Goal: Communication & Community: Answer question/provide support

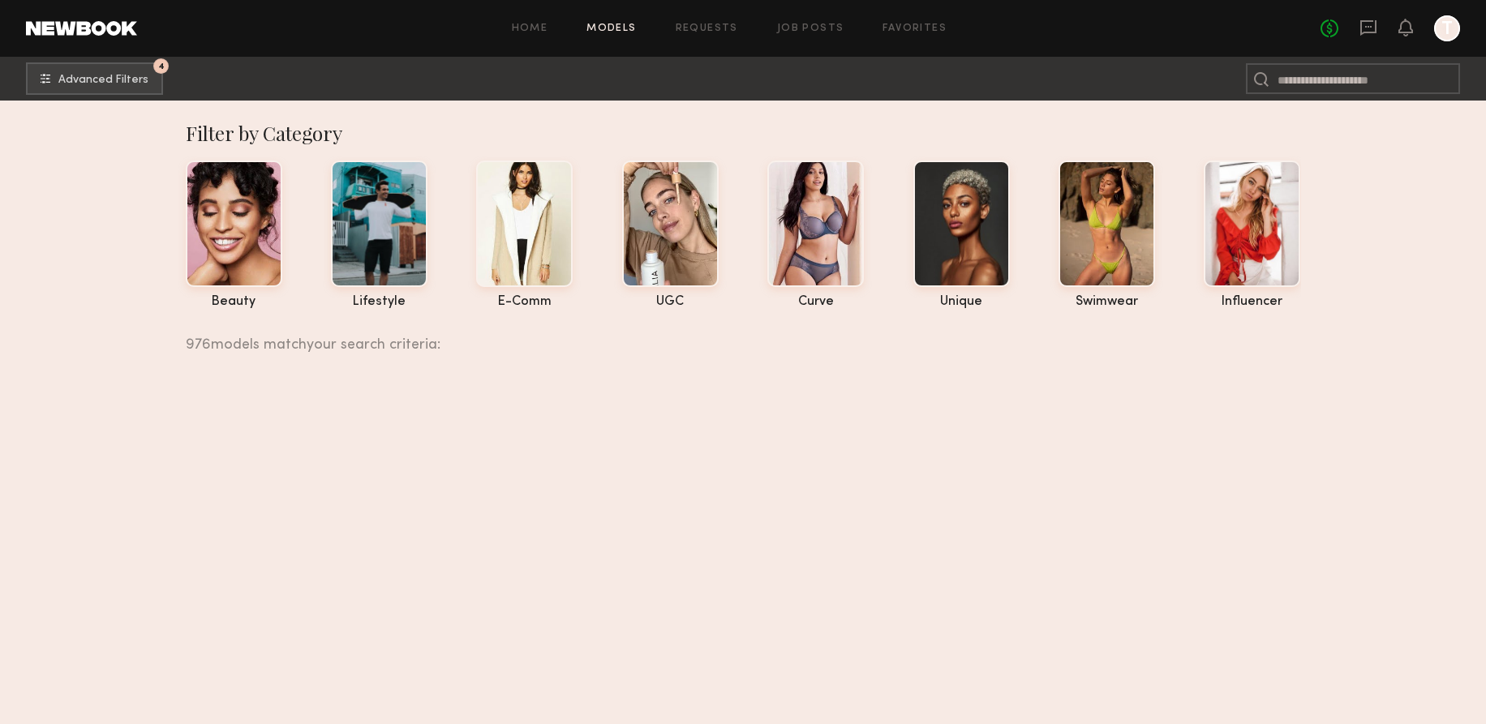
scroll to position [49239, 0]
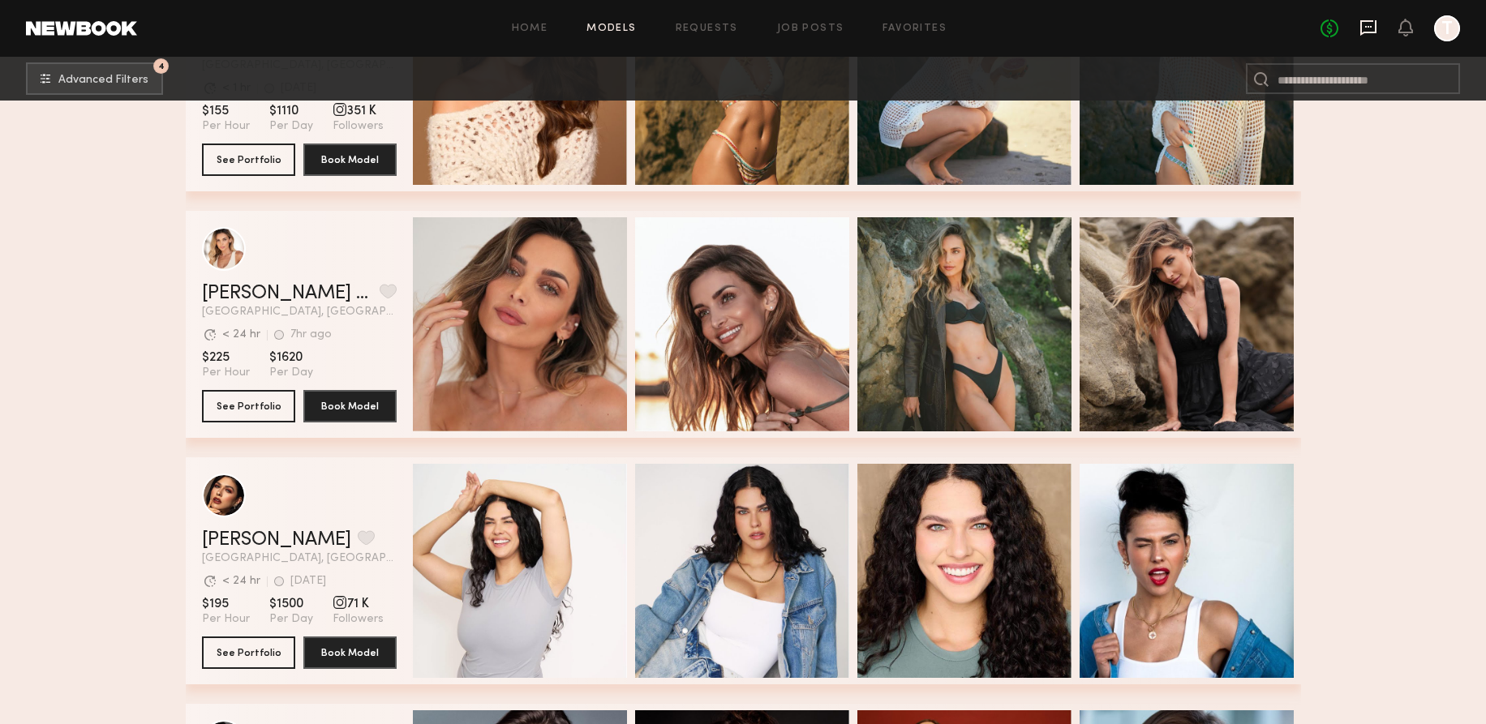
drag, startPoint x: 1373, startPoint y: 32, endPoint x: 1362, endPoint y: 35, distance: 11.8
click at [1372, 32] on icon at bounding box center [1368, 27] width 16 height 15
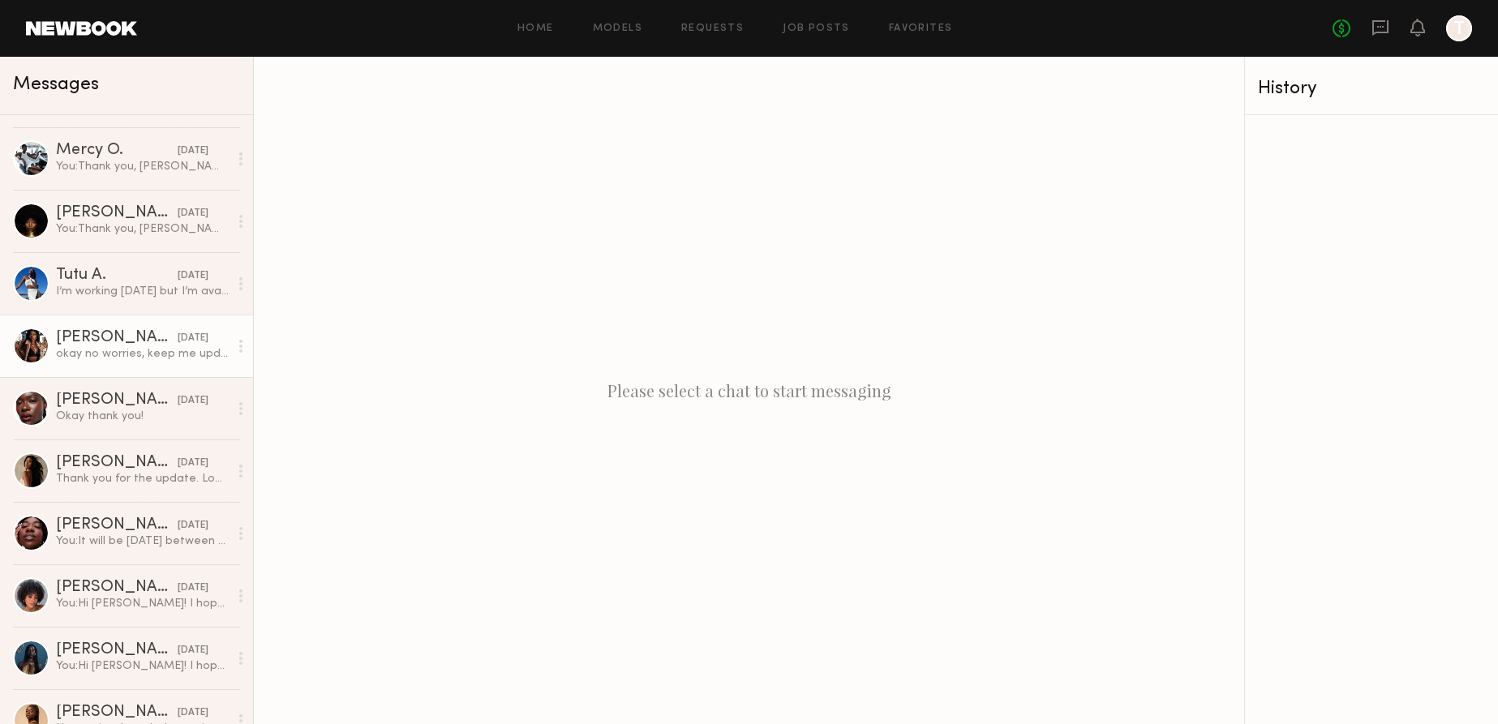
scroll to position [222, 0]
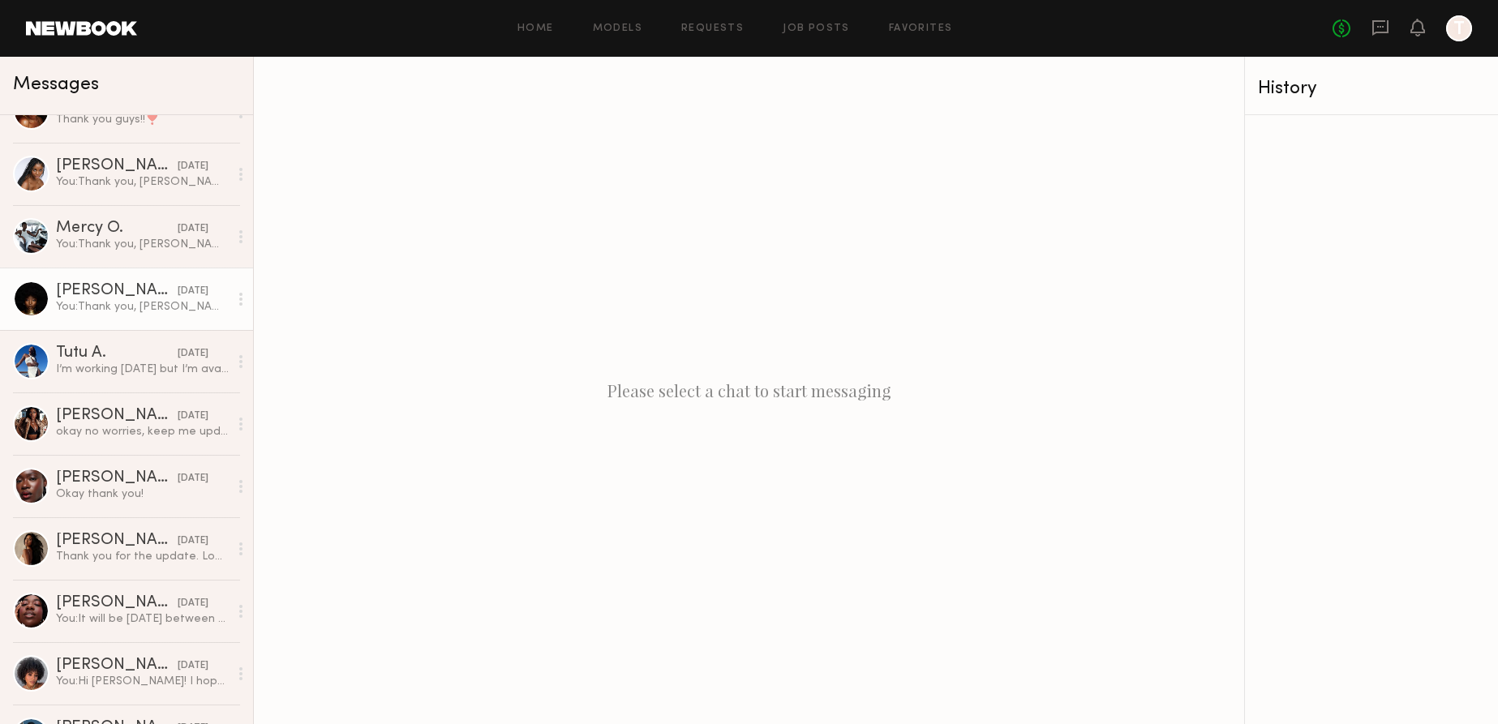
click at [128, 290] on div "Aisha A." at bounding box center [117, 291] width 122 height 16
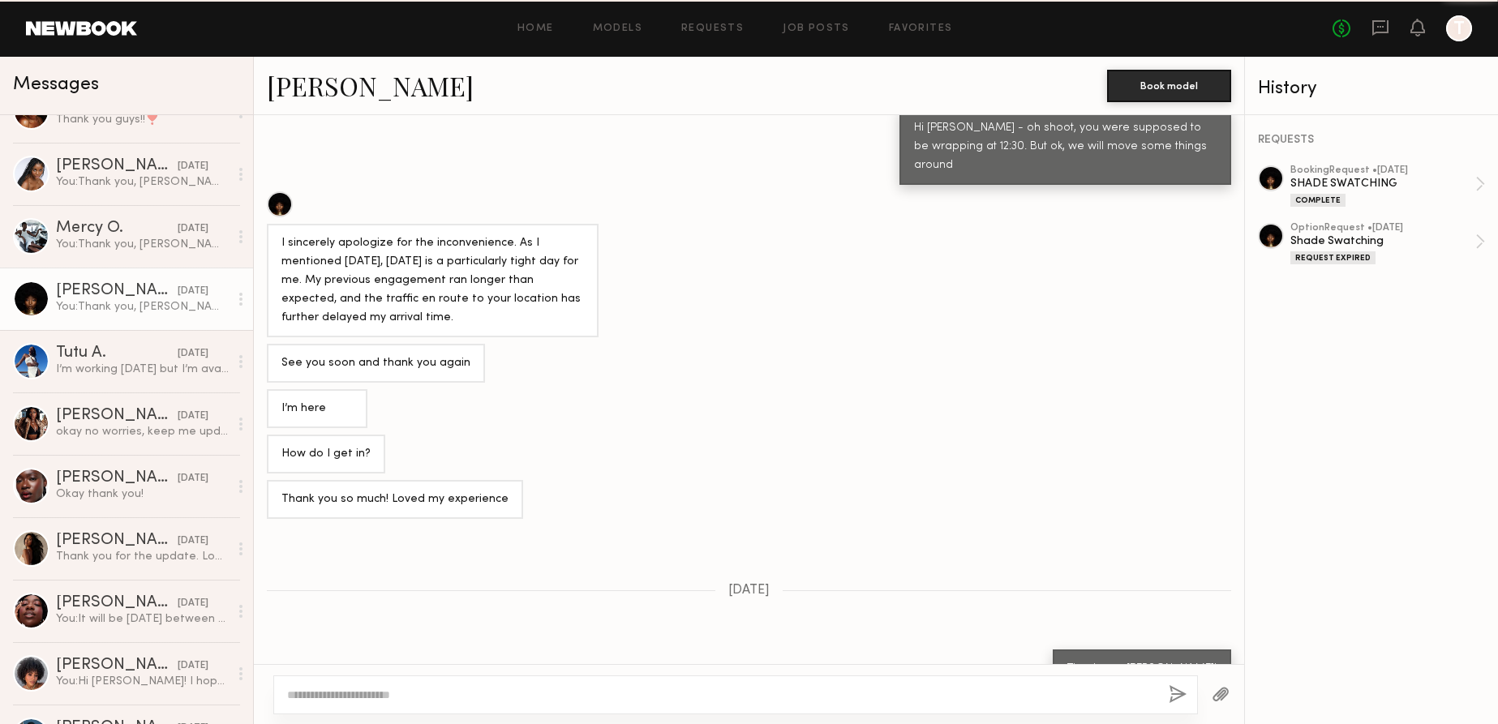
scroll to position [692, 0]
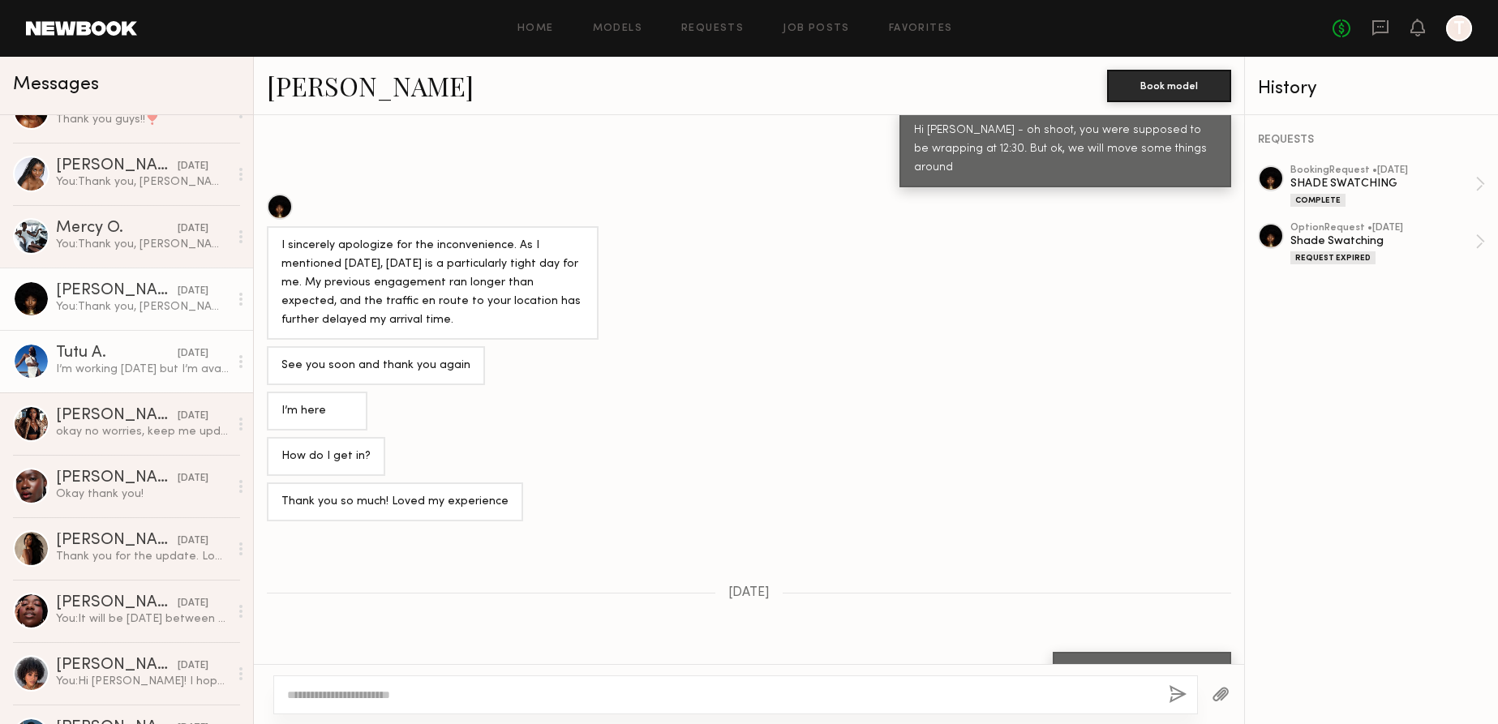
click at [129, 369] on div "I’m working today but I’m available on Sunday ☺️" at bounding box center [142, 369] width 173 height 15
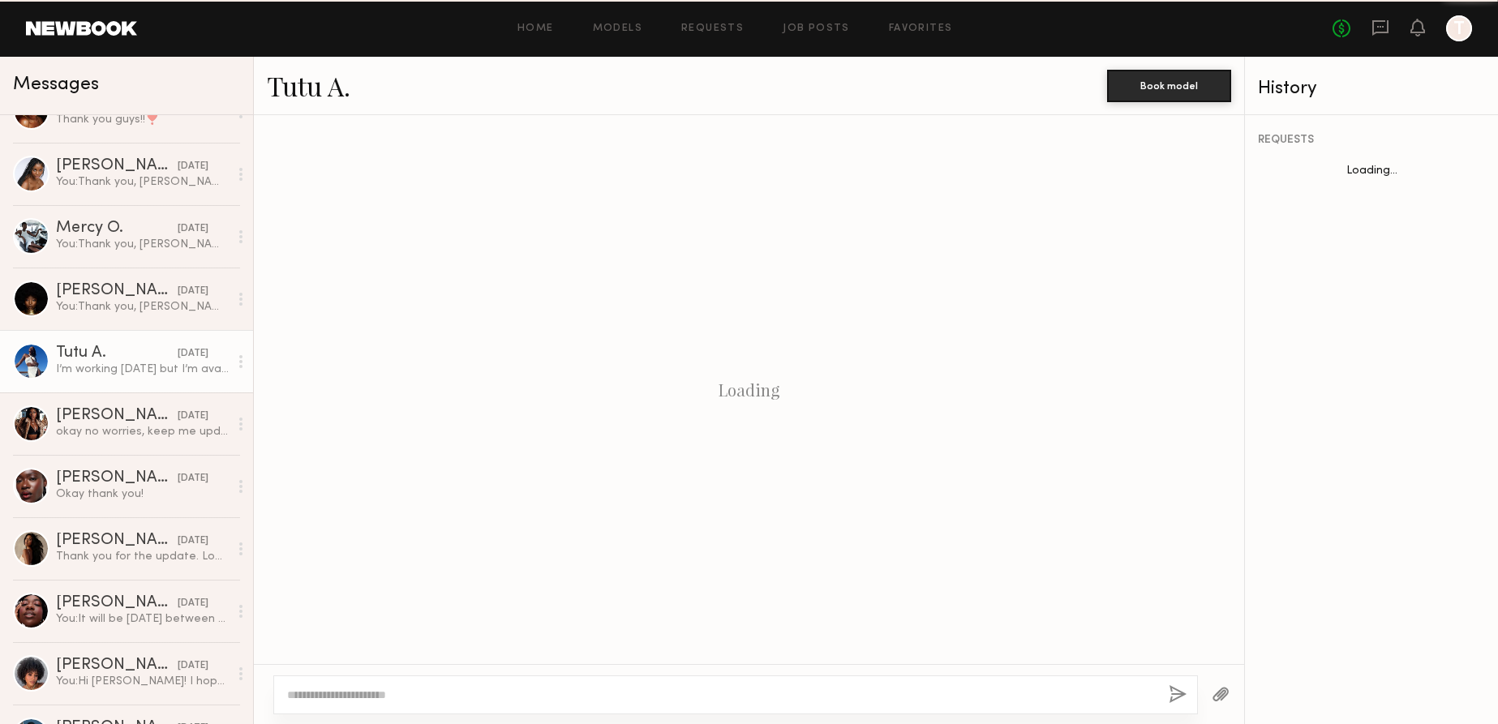
scroll to position [1166, 0]
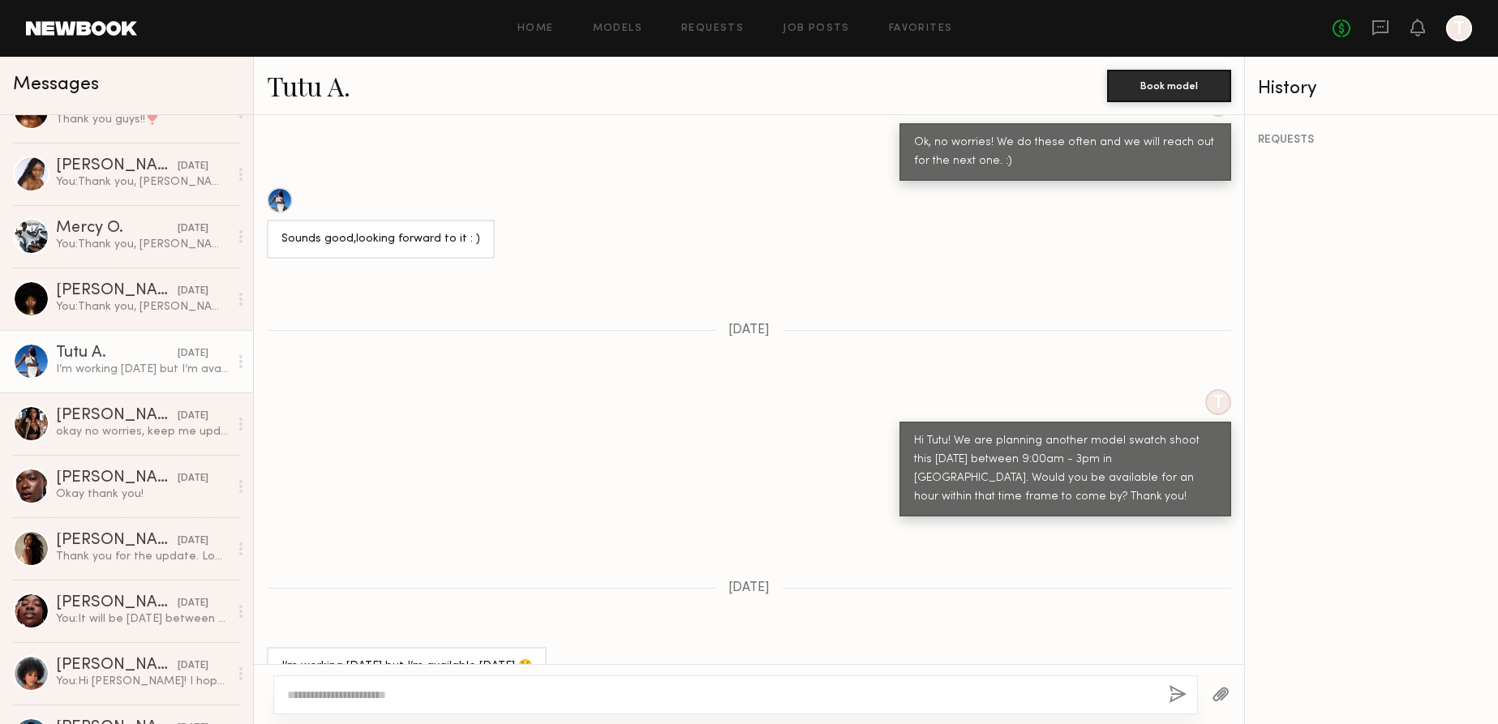
click at [295, 86] on link "Tutu A." at bounding box center [309, 85] width 84 height 35
click at [101, 427] on div "okay no worries, keep me updated for the future. thank you!" at bounding box center [142, 431] width 173 height 15
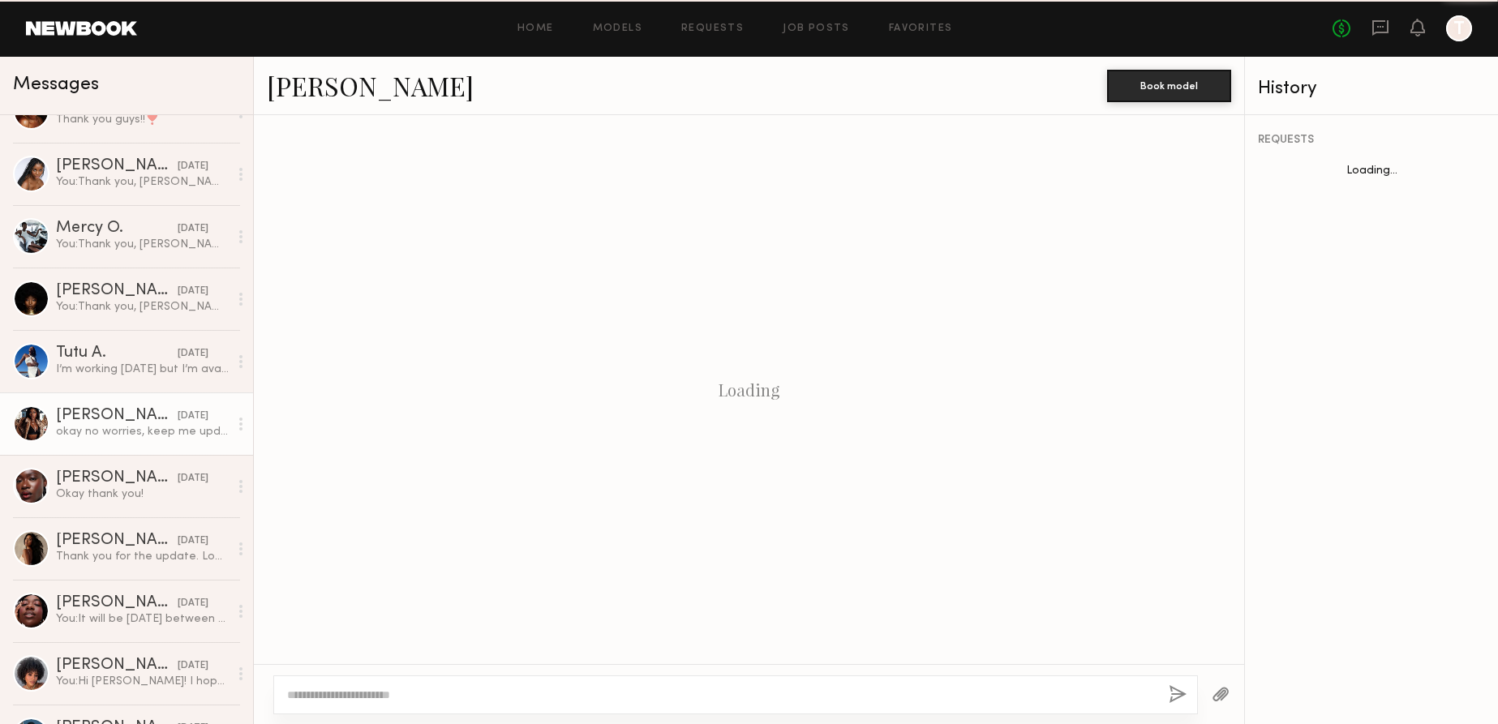
scroll to position [900, 0]
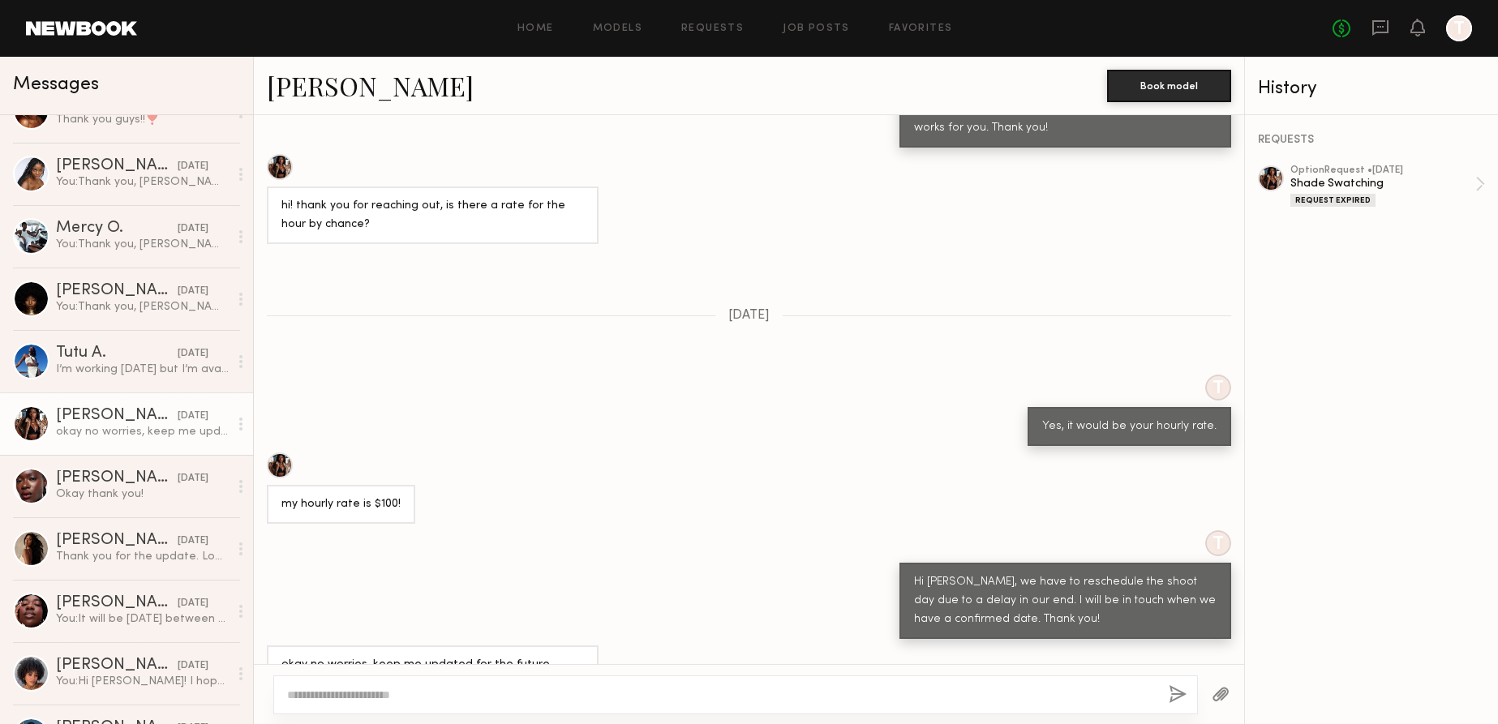
click at [325, 87] on link "nafia m." at bounding box center [370, 85] width 207 height 35
click at [94, 492] on div "Okay thank you!" at bounding box center [142, 494] width 173 height 15
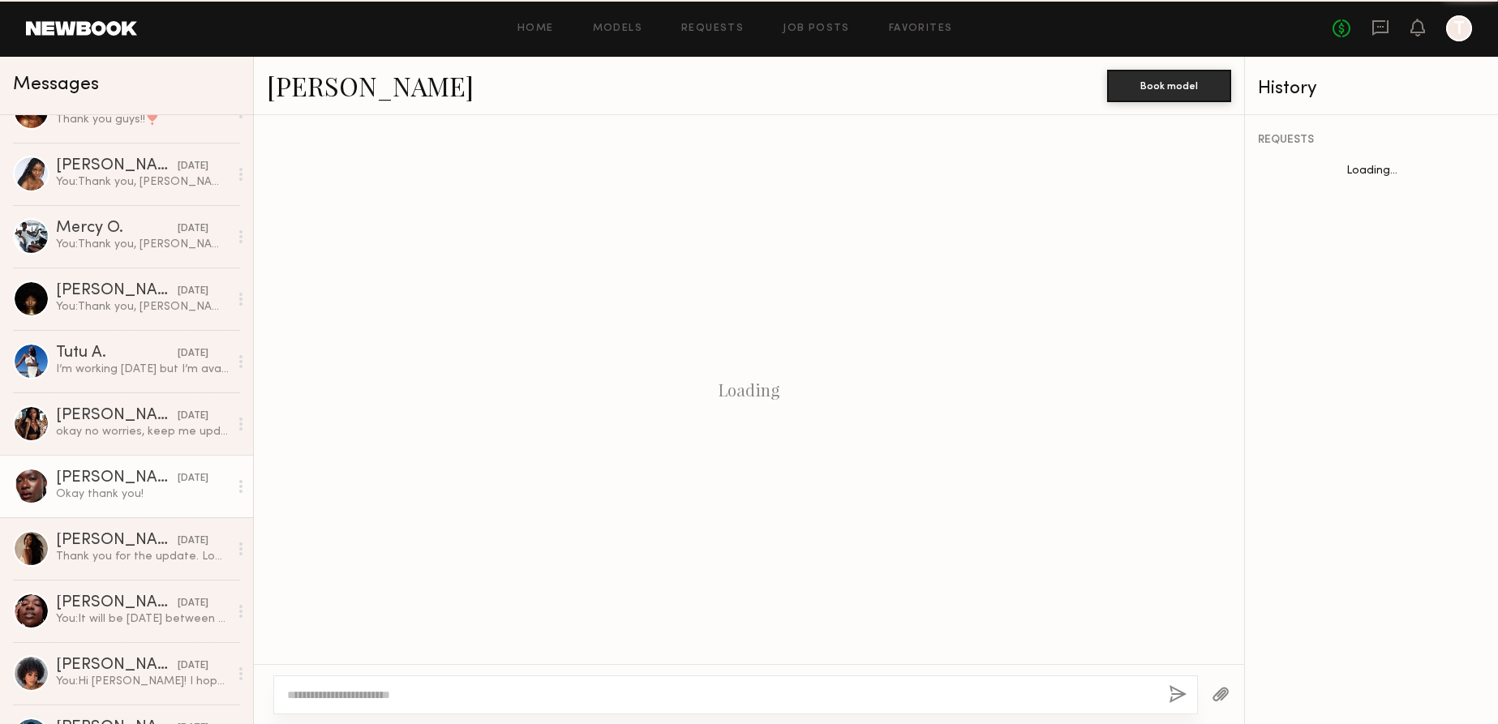
scroll to position [745, 0]
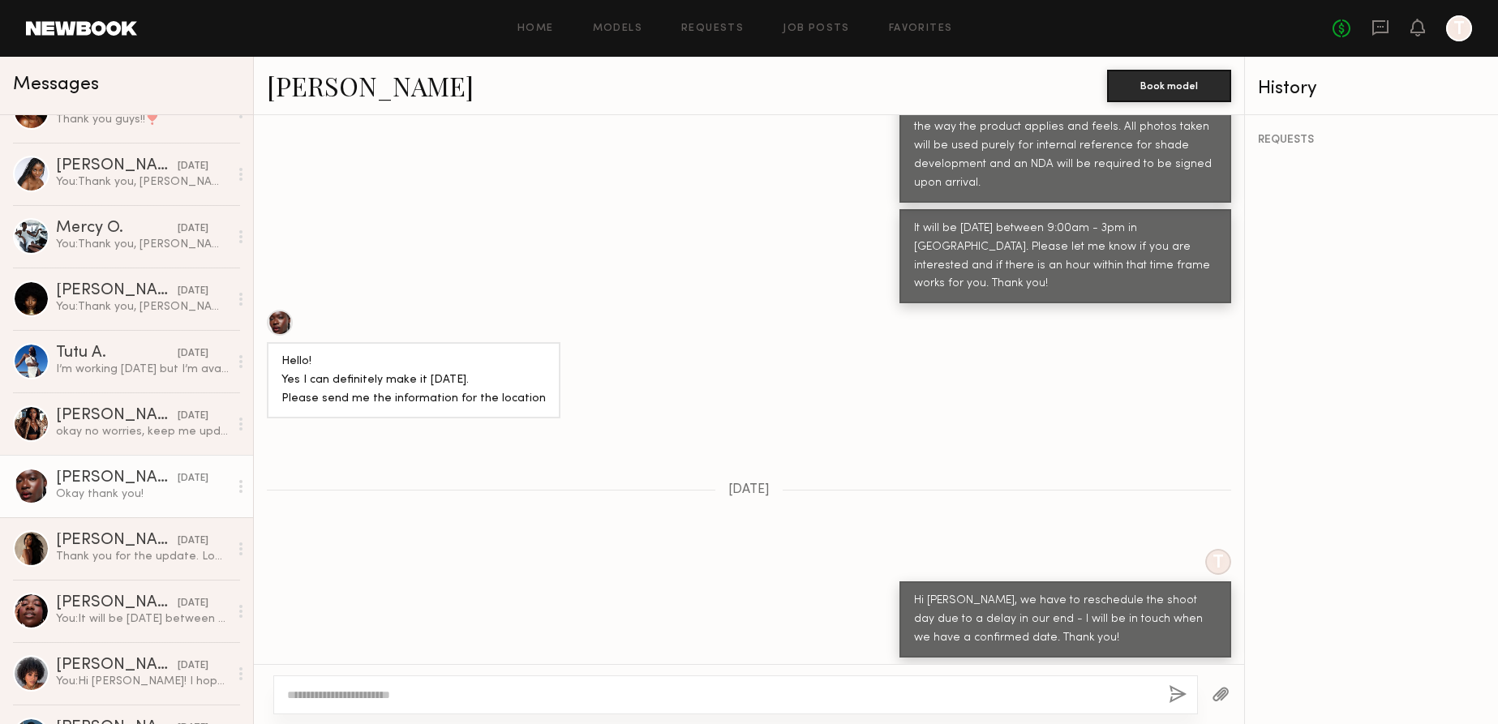
click at [339, 85] on link "Diana E." at bounding box center [370, 85] width 207 height 35
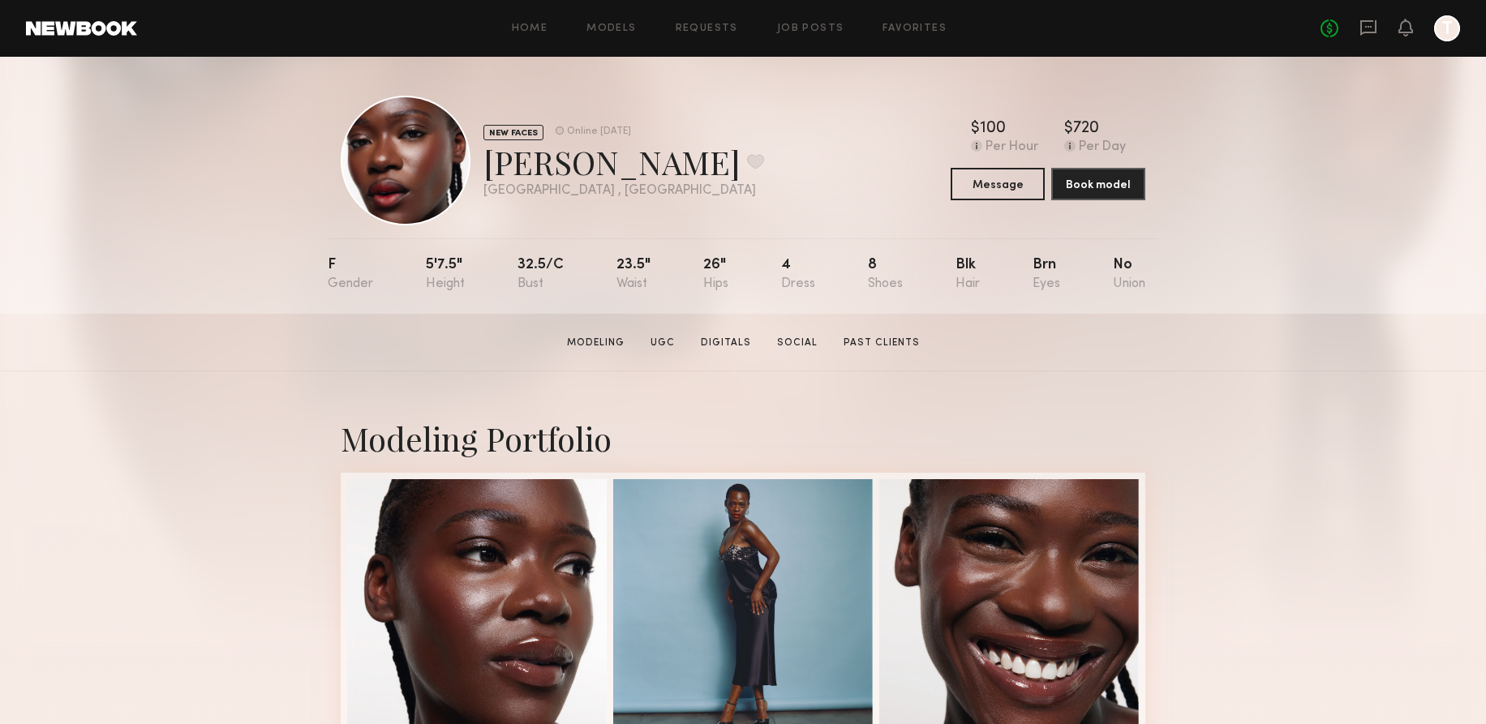
click at [1331, 251] on div "NEW FACES Online 2d ago Diana E. Favorite Los Angeles , CA Online 2d ago $ Typi…" at bounding box center [743, 185] width 1486 height 257
